Goal: Obtain resource: Download file/media

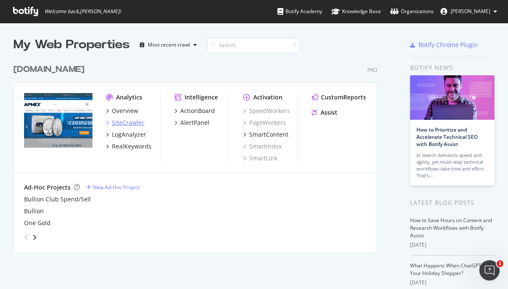
click at [127, 123] on div "SiteCrawler" at bounding box center [128, 122] width 33 height 8
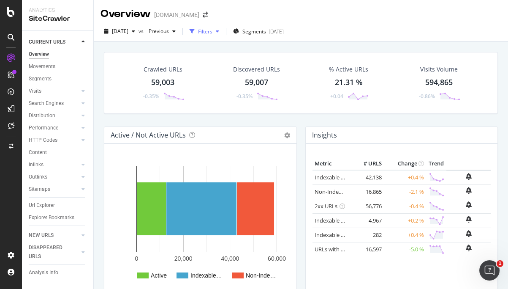
click at [213, 31] on div "Filters" at bounding box center [205, 31] width 14 height 7
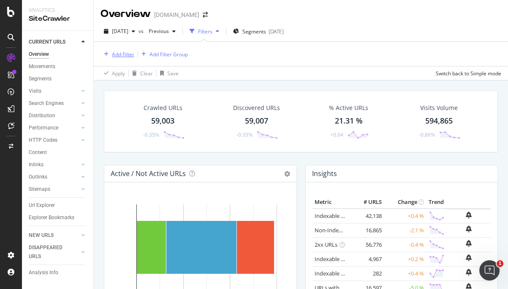
click at [123, 55] on div "Add Filter" at bounding box center [123, 54] width 22 height 7
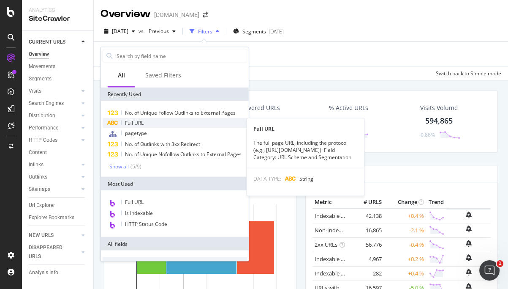
click at [144, 118] on div "Full URL" at bounding box center [175, 123] width 145 height 10
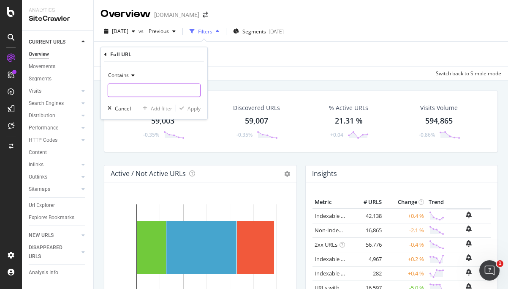
click at [137, 89] on input "text" at bounding box center [154, 91] width 92 height 14
type input "education"
click at [161, 110] on div "Add filter" at bounding box center [162, 107] width 22 height 7
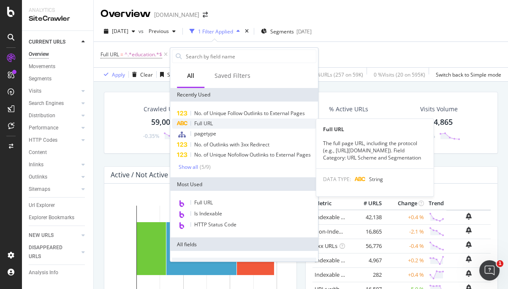
click at [212, 123] on span "Full URL" at bounding box center [203, 123] width 19 height 7
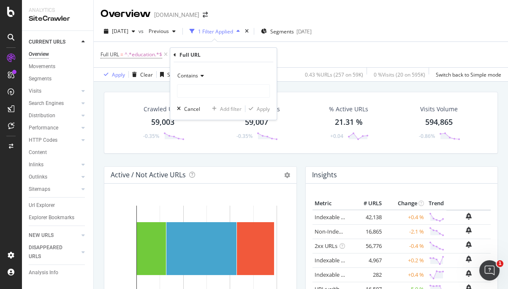
click at [197, 75] on span "Contains" at bounding box center [187, 75] width 21 height 7
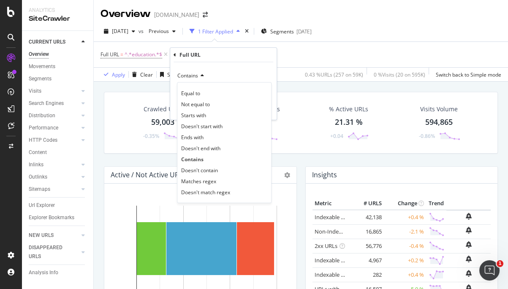
click at [221, 168] on div "Doesn't contain" at bounding box center [224, 169] width 90 height 11
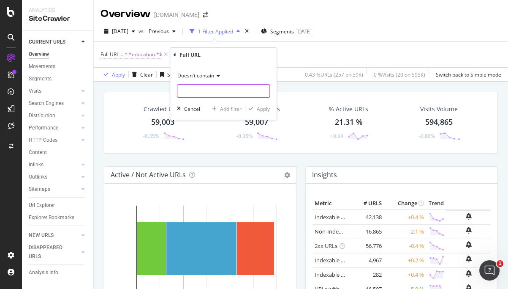
click at [205, 92] on input "text" at bounding box center [223, 91] width 92 height 14
type input "/product/"
click at [263, 109] on div "Apply" at bounding box center [263, 108] width 13 height 7
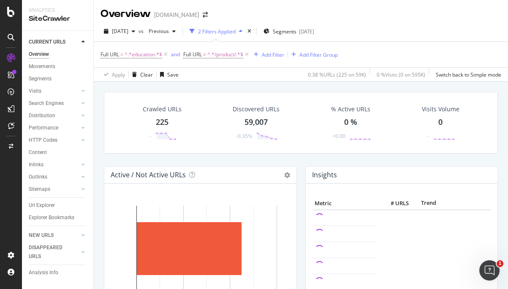
click at [160, 120] on div "225" at bounding box center [162, 122] width 13 height 11
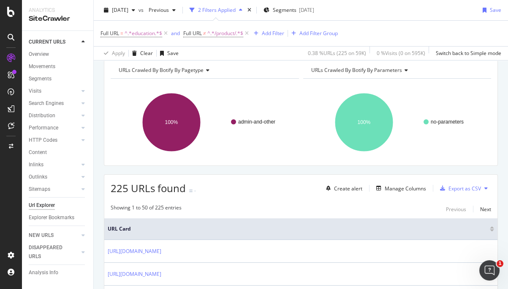
scroll to position [76, 0]
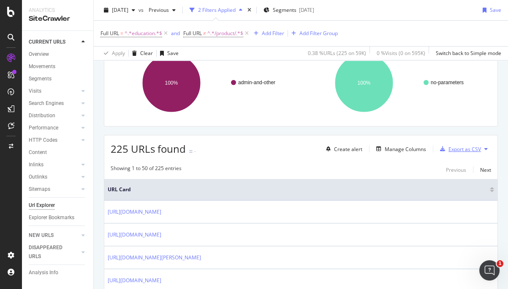
click at [459, 149] on div "Export as CSV" at bounding box center [465, 148] width 33 height 7
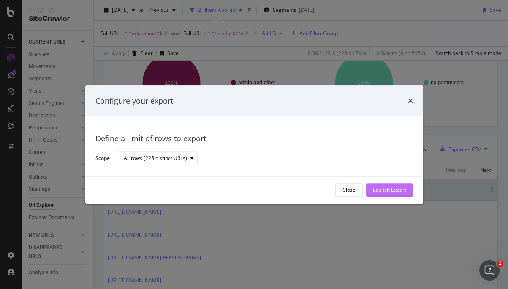
click at [391, 188] on div "Launch Export" at bounding box center [389, 189] width 33 height 7
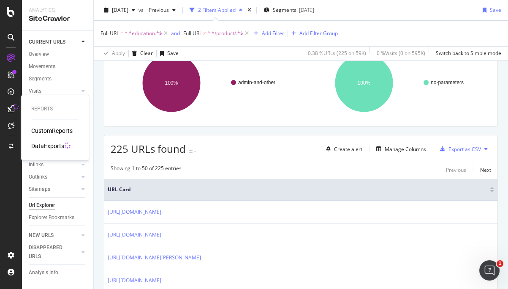
click at [48, 145] on div "DataExports" at bounding box center [47, 146] width 33 height 8
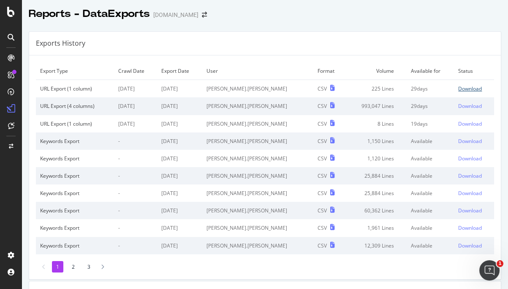
click at [460, 90] on div "Download" at bounding box center [471, 88] width 24 height 7
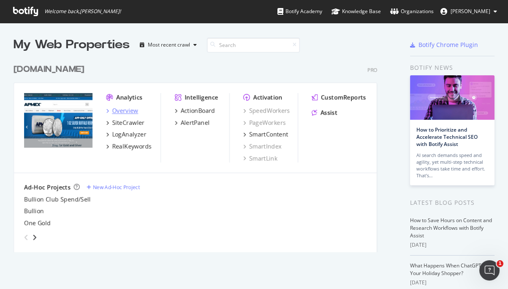
click at [129, 112] on div "Overview" at bounding box center [125, 110] width 26 height 8
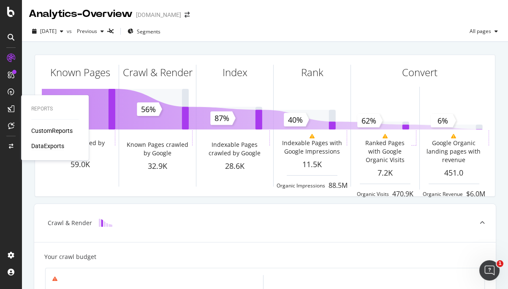
click at [52, 147] on div "DataExports" at bounding box center [47, 146] width 33 height 8
